Goal: Task Accomplishment & Management: Use online tool/utility

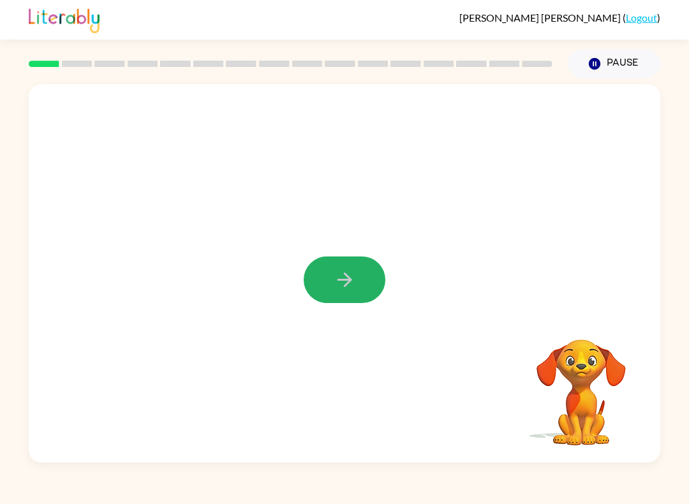
click at [353, 288] on icon "button" at bounding box center [344, 279] width 22 height 22
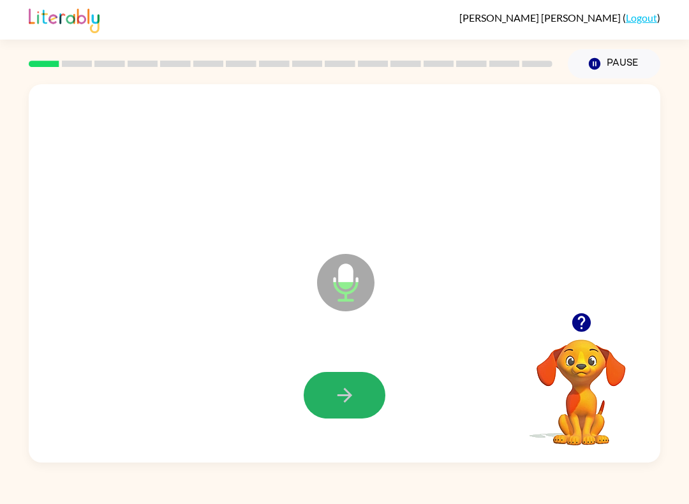
click at [359, 391] on button "button" at bounding box center [344, 395] width 82 height 47
click at [362, 391] on button "button" at bounding box center [344, 395] width 82 height 47
click at [358, 391] on button "button" at bounding box center [344, 395] width 82 height 47
click at [356, 386] on button "button" at bounding box center [344, 395] width 82 height 47
click at [347, 411] on button "button" at bounding box center [344, 395] width 82 height 47
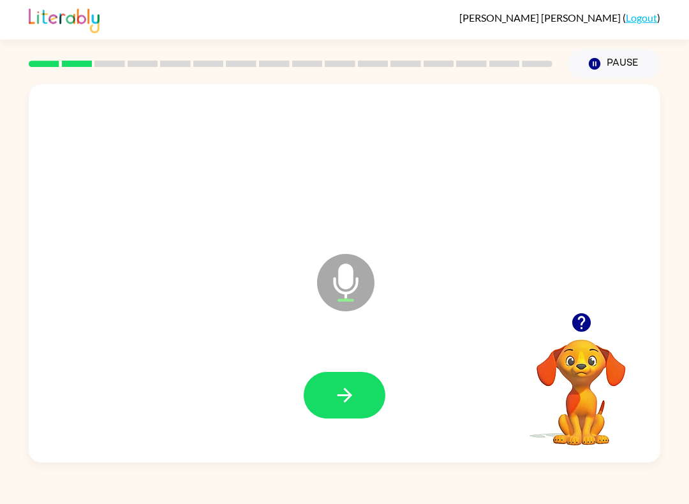
click at [355, 381] on button "button" at bounding box center [344, 395] width 82 height 47
click at [358, 400] on button "button" at bounding box center [344, 395] width 82 height 47
click at [358, 390] on button "button" at bounding box center [344, 395] width 82 height 47
click at [342, 417] on button "button" at bounding box center [344, 395] width 82 height 47
click at [351, 398] on icon "button" at bounding box center [344, 395] width 22 height 22
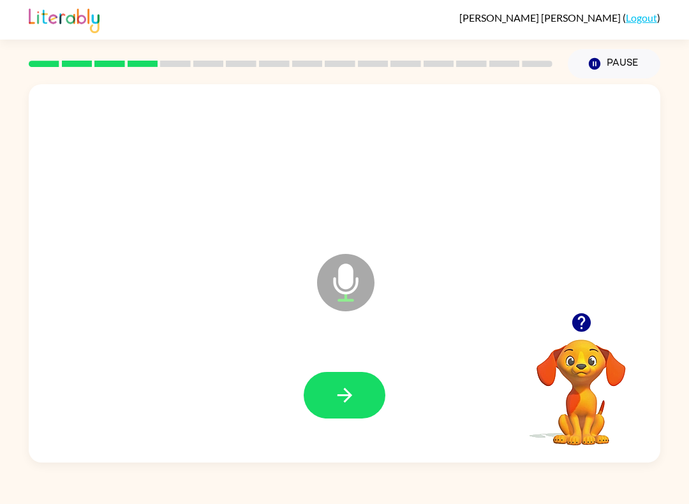
click at [358, 400] on button "button" at bounding box center [344, 395] width 82 height 47
click at [360, 402] on button "button" at bounding box center [344, 395] width 82 height 47
click at [339, 374] on button "button" at bounding box center [344, 395] width 82 height 47
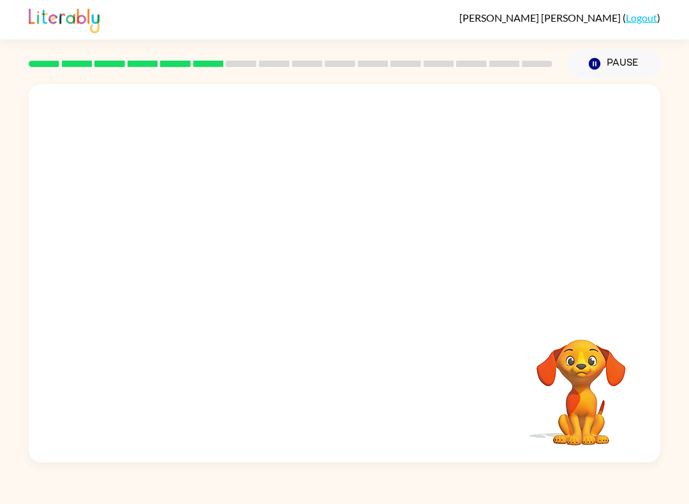
click at [566, 424] on video "Your browser must support playing .mp4 files to use Literably. Please try using…" at bounding box center [581, 383] width 128 height 128
click at [571, 370] on video "Your browser must support playing .mp4 files to use Literably. Please try using…" at bounding box center [581, 383] width 128 height 128
click at [214, 328] on div "Your browser must support playing .mp4 files to use Literably. Please try using…" at bounding box center [344, 273] width 631 height 378
click at [608, 62] on button "Pause Pause" at bounding box center [613, 63] width 92 height 29
click at [612, 67] on button "Pause Pause" at bounding box center [613, 63] width 92 height 29
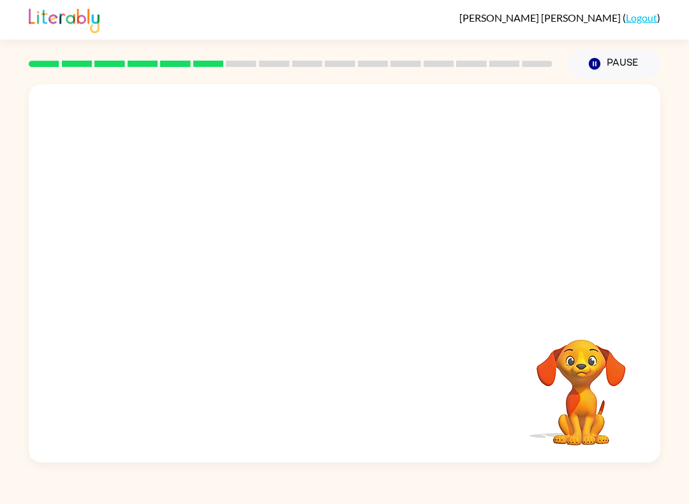
click at [610, 62] on button "Pause Pause" at bounding box center [613, 63] width 92 height 29
click at [597, 66] on icon "button" at bounding box center [593, 63] width 11 height 11
click at [598, 46] on div "Pause Pause" at bounding box center [614, 63] width 108 height 45
click at [647, 13] on link "Logout" at bounding box center [640, 17] width 31 height 12
click at [652, 17] on link "Logout" at bounding box center [640, 17] width 31 height 12
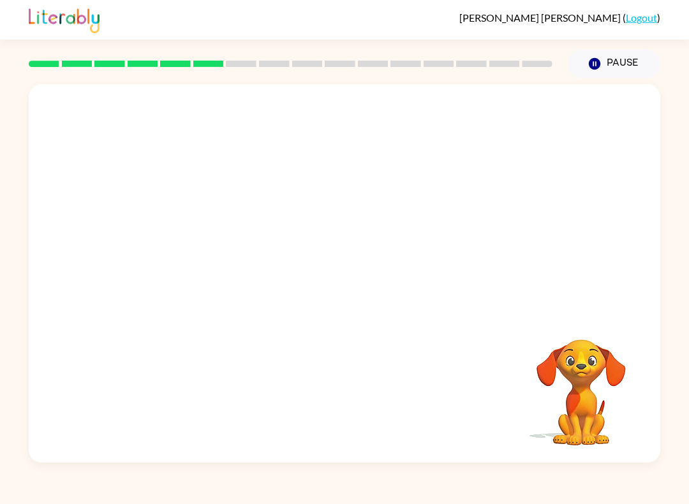
click at [646, 21] on link "Logout" at bounding box center [640, 17] width 31 height 12
click at [609, 57] on button "Pause Pause" at bounding box center [613, 63] width 92 height 29
click at [641, 23] on link "Logout" at bounding box center [640, 17] width 31 height 12
click at [638, 2] on div "Olivia Torres-Vasquez ( Logout )" at bounding box center [344, 20] width 631 height 40
click at [643, 20] on link "Logout" at bounding box center [640, 17] width 31 height 12
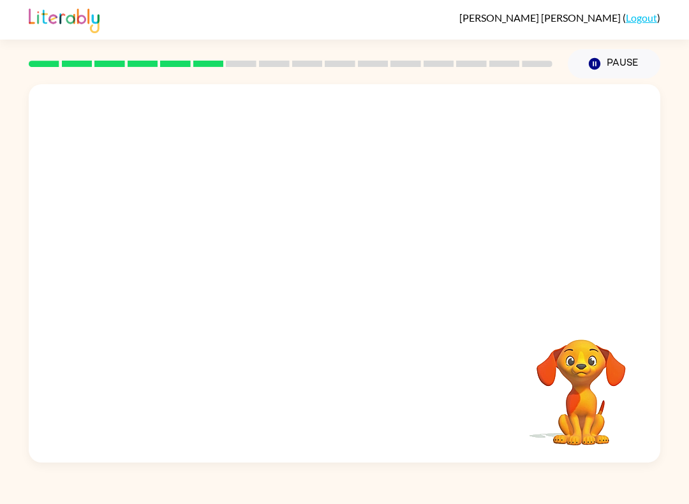
click at [600, 64] on icon "button" at bounding box center [593, 63] width 11 height 11
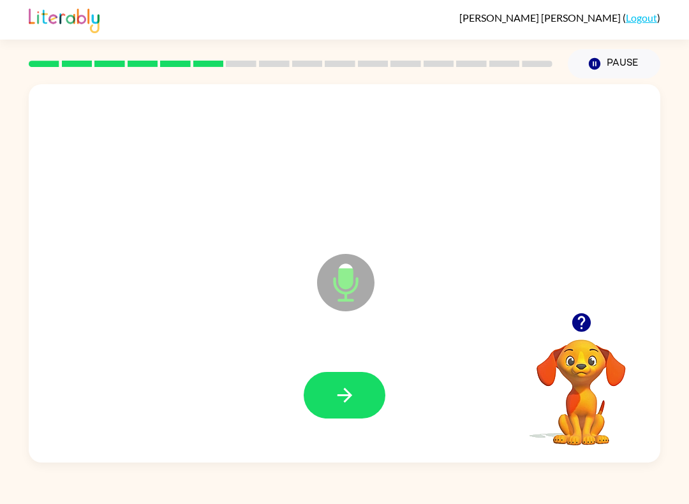
click at [369, 386] on button "button" at bounding box center [344, 395] width 82 height 47
click at [351, 379] on button "button" at bounding box center [344, 395] width 82 height 47
click at [286, 399] on div at bounding box center [344, 394] width 606 height 109
click at [323, 402] on button "button" at bounding box center [344, 395] width 82 height 47
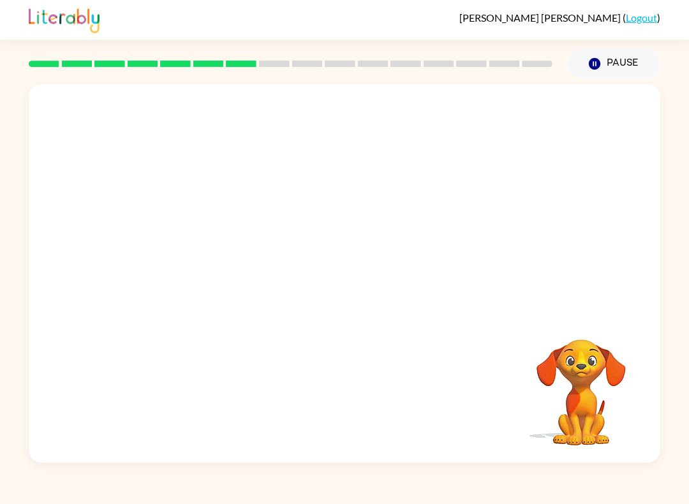
click at [566, 365] on video "Your browser must support playing .mp4 files to use Literably. Please try using…" at bounding box center [581, 383] width 128 height 128
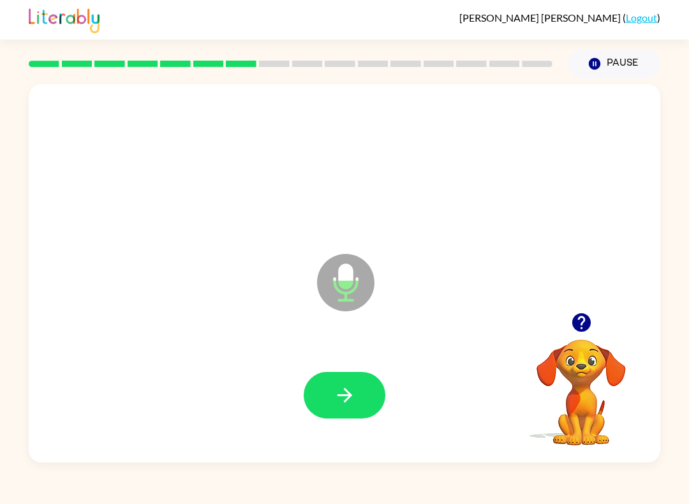
click at [353, 365] on div at bounding box center [344, 394] width 606 height 109
click at [318, 386] on button "button" at bounding box center [344, 395] width 82 height 47
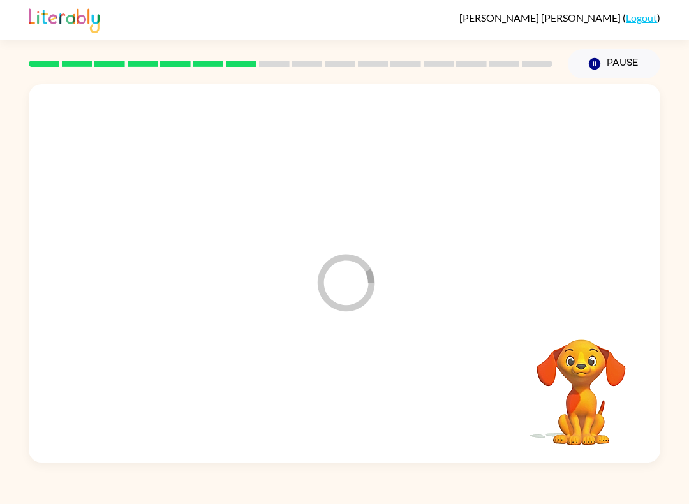
click at [318, 386] on div at bounding box center [344, 394] width 606 height 109
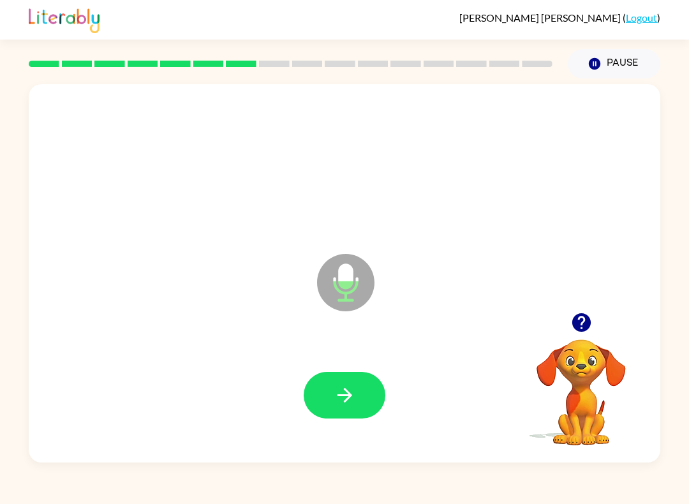
click at [335, 409] on button "button" at bounding box center [344, 395] width 82 height 47
click at [342, 397] on icon "button" at bounding box center [344, 395] width 22 height 22
click at [329, 372] on button "button" at bounding box center [344, 395] width 82 height 47
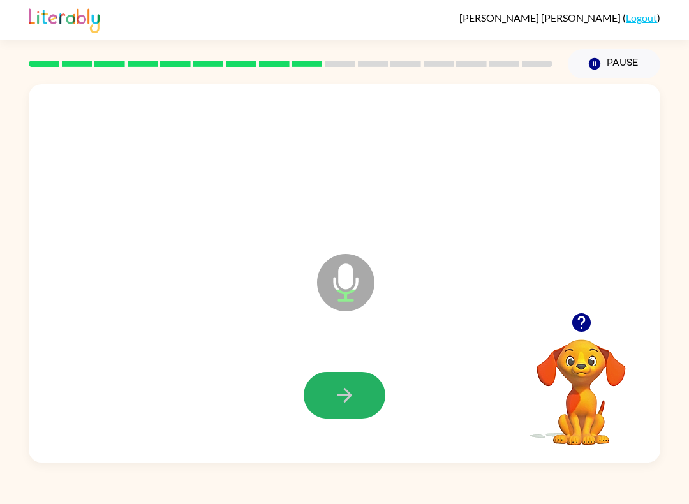
click at [344, 374] on button "button" at bounding box center [344, 395] width 82 height 47
click at [357, 415] on button "button" at bounding box center [344, 395] width 82 height 47
click at [357, 414] on div at bounding box center [344, 395] width 82 height 47
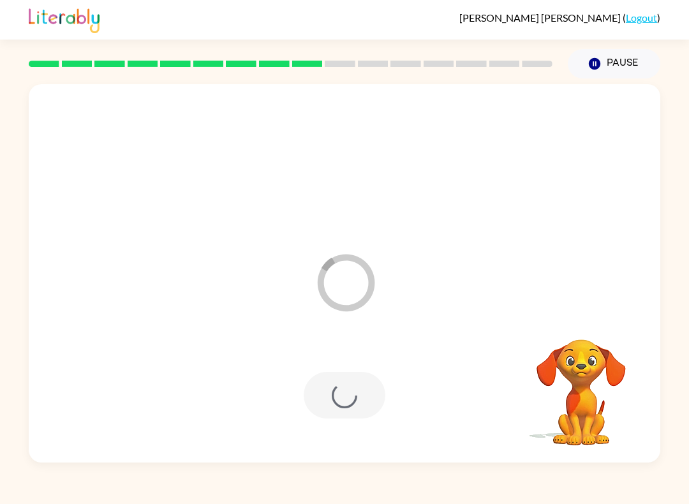
click at [332, 383] on div at bounding box center [344, 395] width 82 height 47
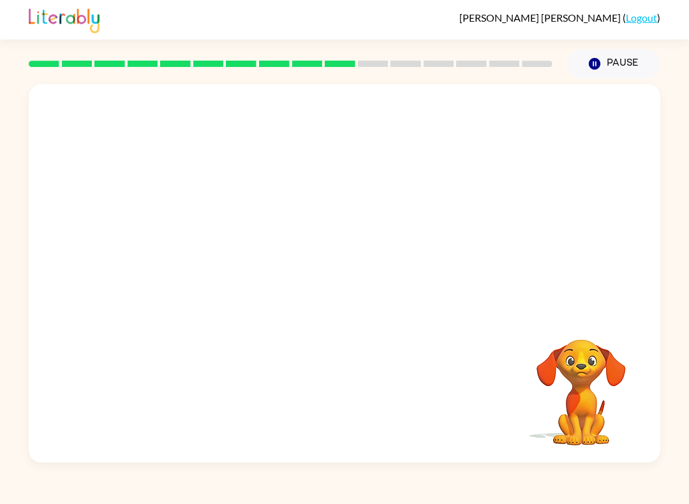
click at [351, 414] on div at bounding box center [344, 394] width 606 height 109
click at [574, 369] on video "Your browser must support playing .mp4 files to use Literably. Please try using…" at bounding box center [581, 383] width 128 height 128
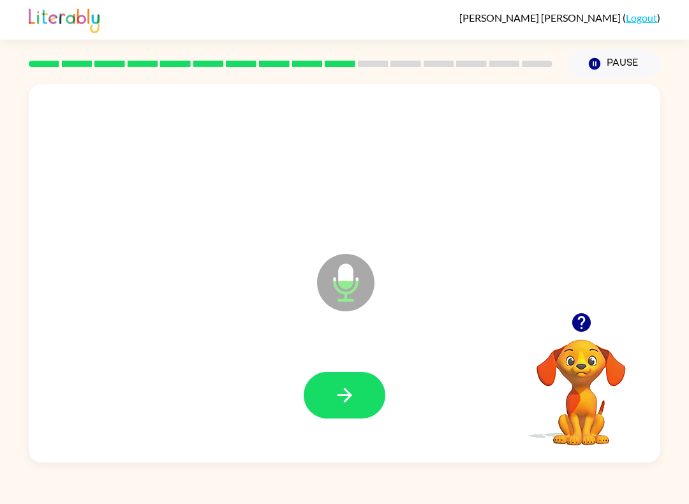
click at [346, 407] on button "button" at bounding box center [344, 395] width 82 height 47
click at [321, 416] on button "button" at bounding box center [344, 395] width 82 height 47
click at [352, 414] on button "button" at bounding box center [344, 395] width 82 height 47
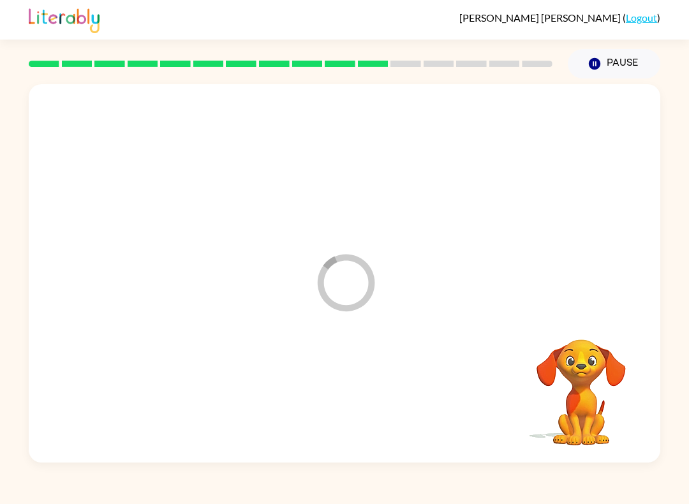
click at [351, 413] on div at bounding box center [344, 394] width 606 height 109
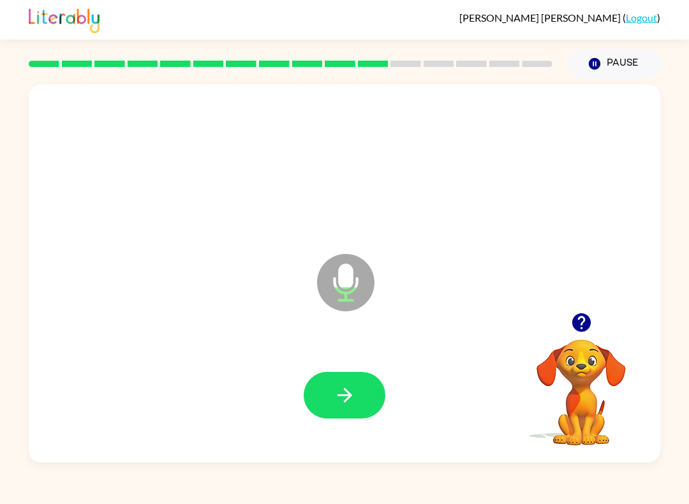
click at [363, 386] on button "button" at bounding box center [344, 395] width 82 height 47
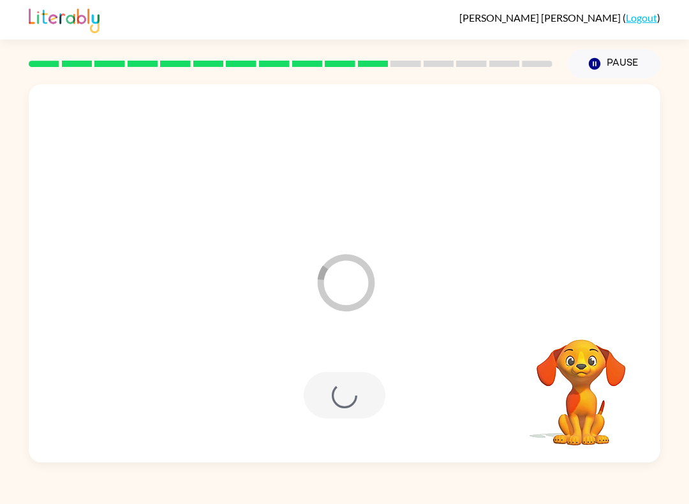
click at [333, 349] on div at bounding box center [344, 394] width 606 height 109
click at [337, 413] on div at bounding box center [344, 395] width 82 height 47
click at [318, 391] on div at bounding box center [344, 395] width 82 height 47
click at [375, 404] on div at bounding box center [344, 395] width 82 height 47
click at [567, 377] on video "Your browser must support playing .mp4 files to use Literably. Please try using…" at bounding box center [581, 383] width 128 height 128
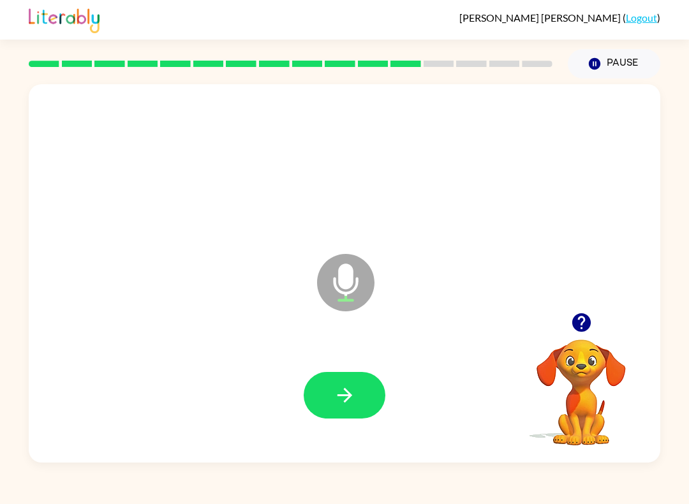
click at [335, 418] on button "button" at bounding box center [344, 395] width 82 height 47
click at [352, 411] on button "button" at bounding box center [344, 395] width 82 height 47
click at [363, 396] on button "button" at bounding box center [344, 395] width 82 height 47
click at [360, 398] on button "button" at bounding box center [344, 395] width 82 height 47
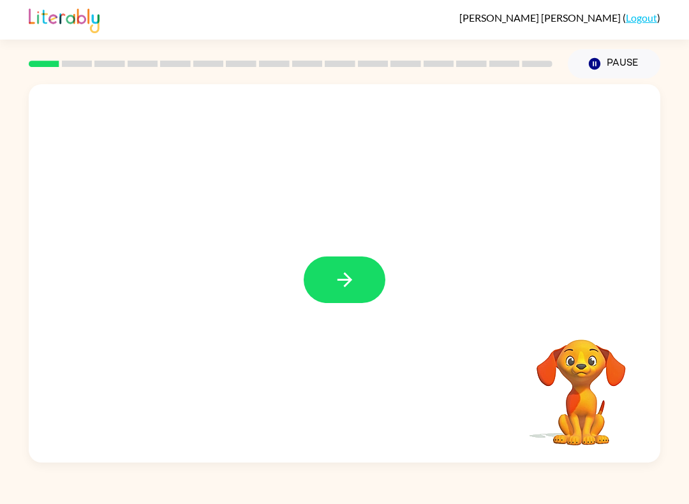
click at [311, 285] on button "button" at bounding box center [344, 279] width 82 height 47
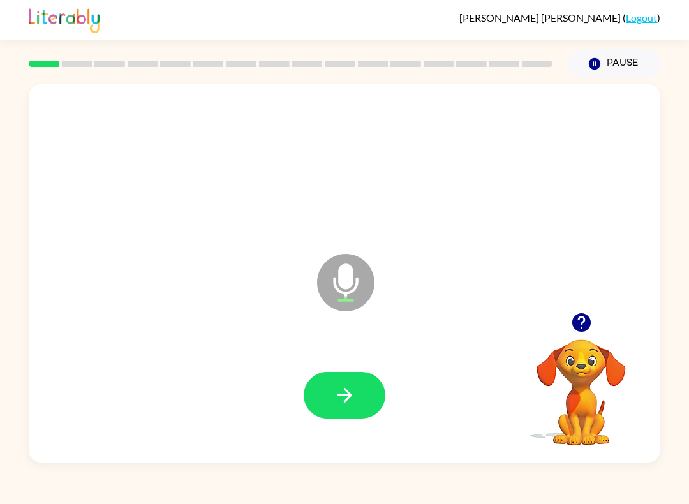
click at [370, 402] on button "button" at bounding box center [344, 395] width 82 height 47
click at [357, 394] on button "button" at bounding box center [344, 395] width 82 height 47
click at [344, 395] on icon "button" at bounding box center [344, 395] width 22 height 22
click at [347, 390] on icon "button" at bounding box center [344, 395] width 22 height 22
click at [347, 412] on button "button" at bounding box center [344, 395] width 82 height 47
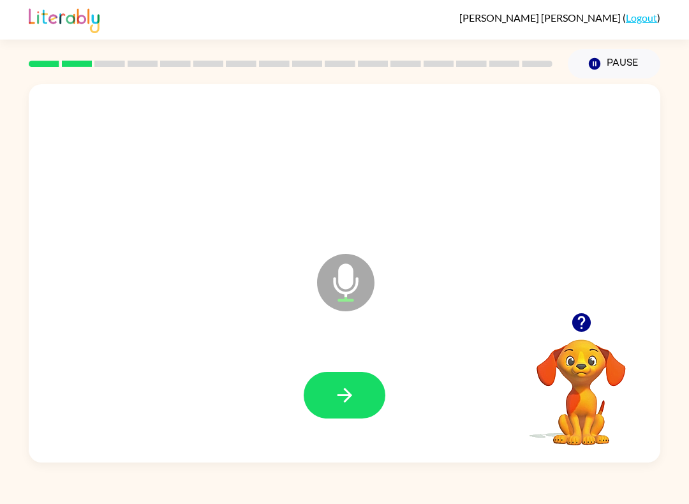
click at [357, 393] on button "button" at bounding box center [344, 395] width 82 height 47
click at [362, 379] on button "button" at bounding box center [344, 395] width 82 height 47
click at [359, 390] on button "button" at bounding box center [344, 395] width 82 height 47
click at [351, 387] on icon "button" at bounding box center [344, 395] width 22 height 22
click at [367, 395] on button "button" at bounding box center [344, 395] width 82 height 47
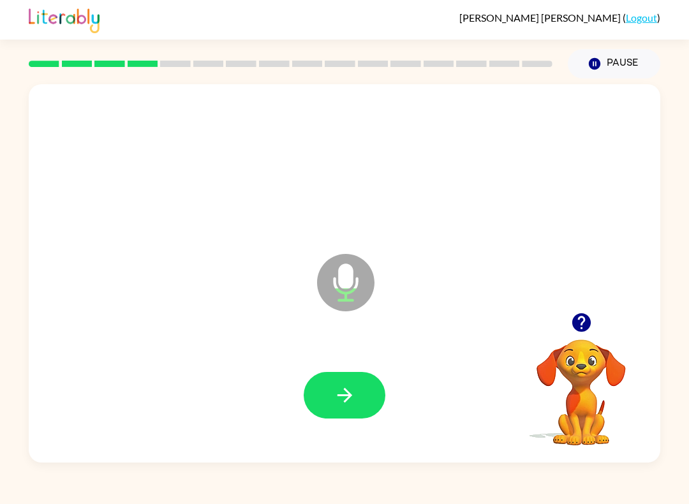
click at [361, 395] on button "button" at bounding box center [344, 395] width 82 height 47
click at [366, 386] on button "button" at bounding box center [344, 395] width 82 height 47
click at [358, 390] on button "button" at bounding box center [344, 395] width 82 height 47
click at [369, 388] on button "button" at bounding box center [344, 395] width 82 height 47
click at [331, 390] on button "button" at bounding box center [344, 395] width 82 height 47
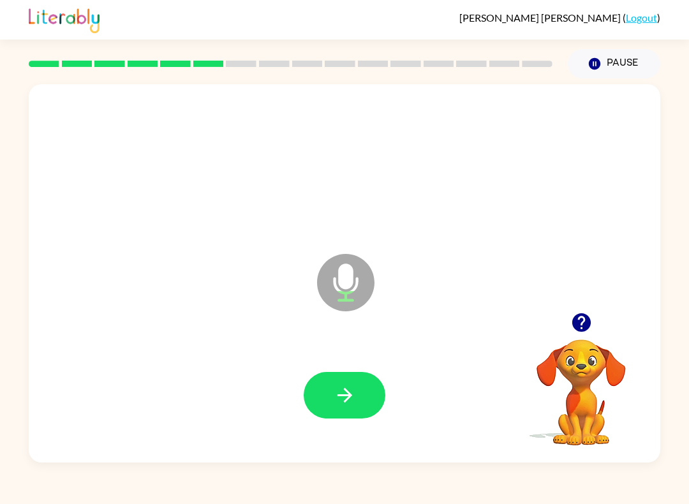
click at [364, 377] on button "button" at bounding box center [344, 395] width 82 height 47
click at [352, 395] on icon "button" at bounding box center [344, 395] width 22 height 22
click at [363, 393] on button "button" at bounding box center [344, 395] width 82 height 47
click at [357, 390] on button "button" at bounding box center [344, 395] width 82 height 47
click at [362, 390] on button "button" at bounding box center [344, 395] width 82 height 47
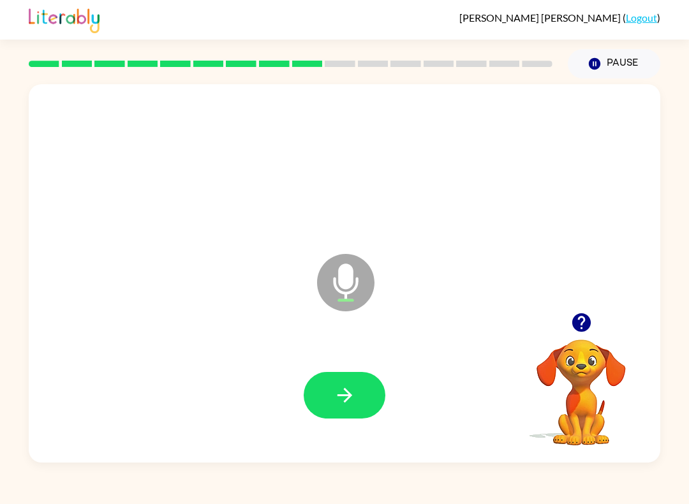
click at [369, 388] on button "button" at bounding box center [344, 395] width 82 height 47
click at [354, 391] on icon "button" at bounding box center [344, 395] width 22 height 22
click at [365, 394] on button "button" at bounding box center [344, 395] width 82 height 47
click at [613, 61] on button "Pause Pause" at bounding box center [613, 63] width 92 height 29
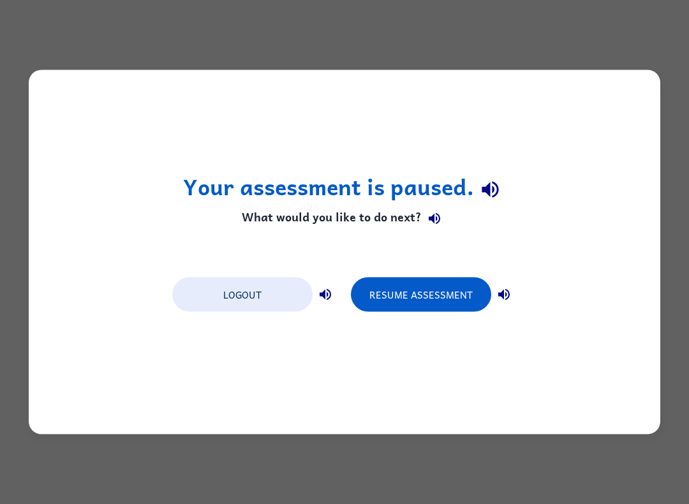
click at [448, 289] on button "Resume Assessment" at bounding box center [421, 294] width 140 height 34
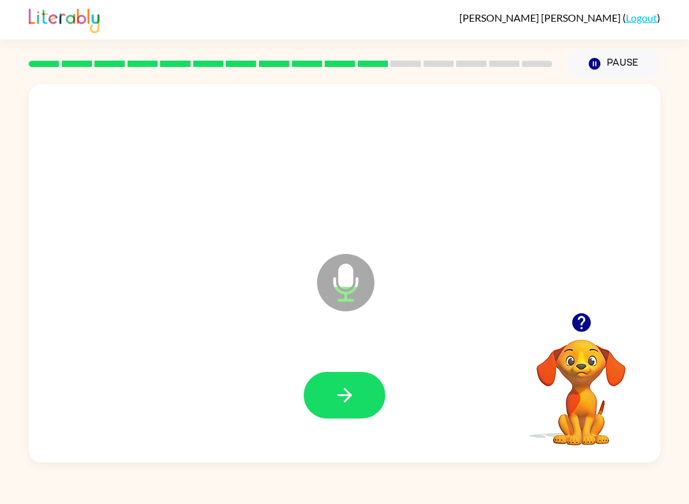
click at [354, 385] on icon "button" at bounding box center [344, 395] width 22 height 22
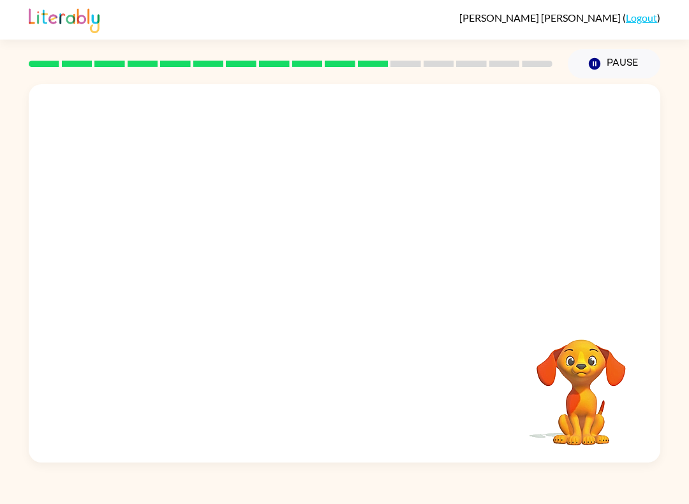
click at [611, 50] on button "Pause Pause" at bounding box center [613, 63] width 92 height 29
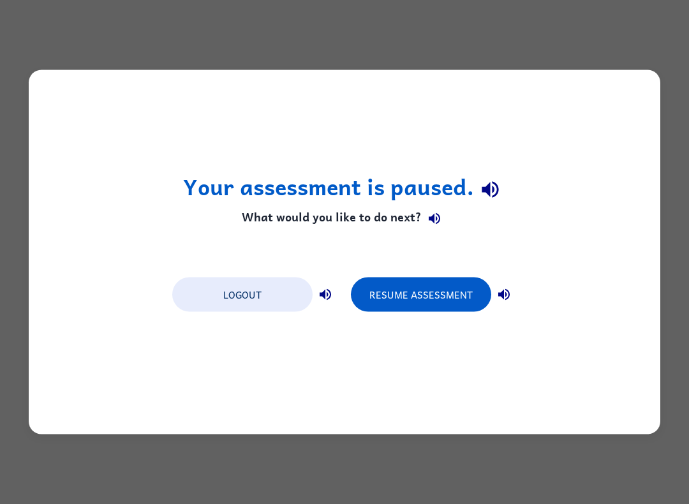
click at [433, 293] on button "Resume Assessment" at bounding box center [421, 294] width 140 height 34
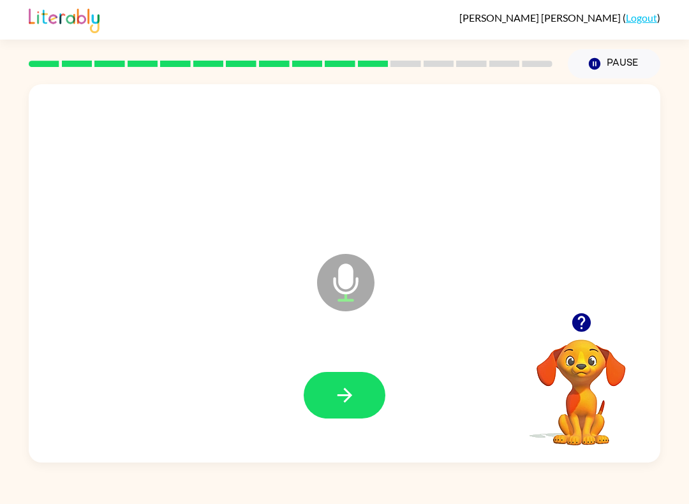
click at [354, 395] on icon "button" at bounding box center [344, 395] width 22 height 22
click at [367, 397] on button "button" at bounding box center [344, 395] width 82 height 47
click at [364, 390] on button "button" at bounding box center [344, 395] width 82 height 47
click at [373, 388] on button "button" at bounding box center [344, 395] width 82 height 47
click at [363, 382] on button "button" at bounding box center [344, 395] width 82 height 47
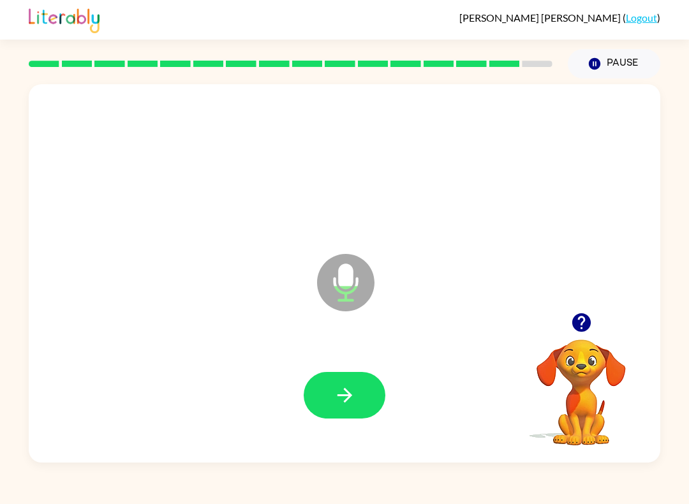
click at [377, 386] on button "button" at bounding box center [344, 395] width 82 height 47
